Goal: Navigation & Orientation: Find specific page/section

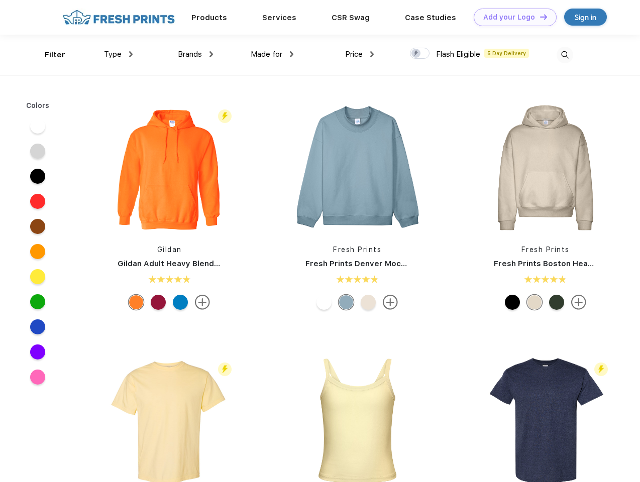
click at [512, 17] on link "Add your Logo Design Tool" at bounding box center [515, 18] width 83 height 18
click at [0, 0] on div "Design Tool" at bounding box center [0, 0] width 0 height 0
click at [539, 17] on link "Add your Logo Design Tool" at bounding box center [515, 18] width 83 height 18
click at [48, 55] on div "Filter" at bounding box center [55, 55] width 21 height 12
click at [119, 54] on span "Type" at bounding box center [113, 54] width 18 height 9
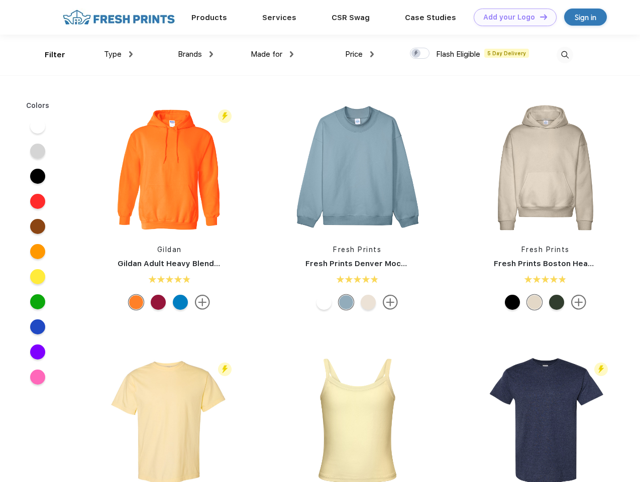
click at [196, 54] on span "Brands" at bounding box center [190, 54] width 24 height 9
click at [272, 54] on span "Made for" at bounding box center [267, 54] width 32 height 9
click at [360, 54] on span "Price" at bounding box center [354, 54] width 18 height 9
click at [420, 54] on div at bounding box center [420, 53] width 20 height 11
click at [417, 54] on input "checkbox" at bounding box center [413, 50] width 7 height 7
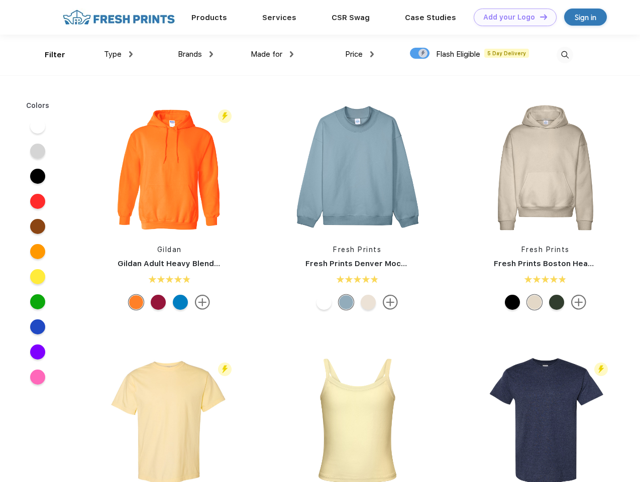
click at [565, 55] on img at bounding box center [565, 55] width 17 height 17
